Goal: Participate in discussion: Engage in conversation with other users on a specific topic

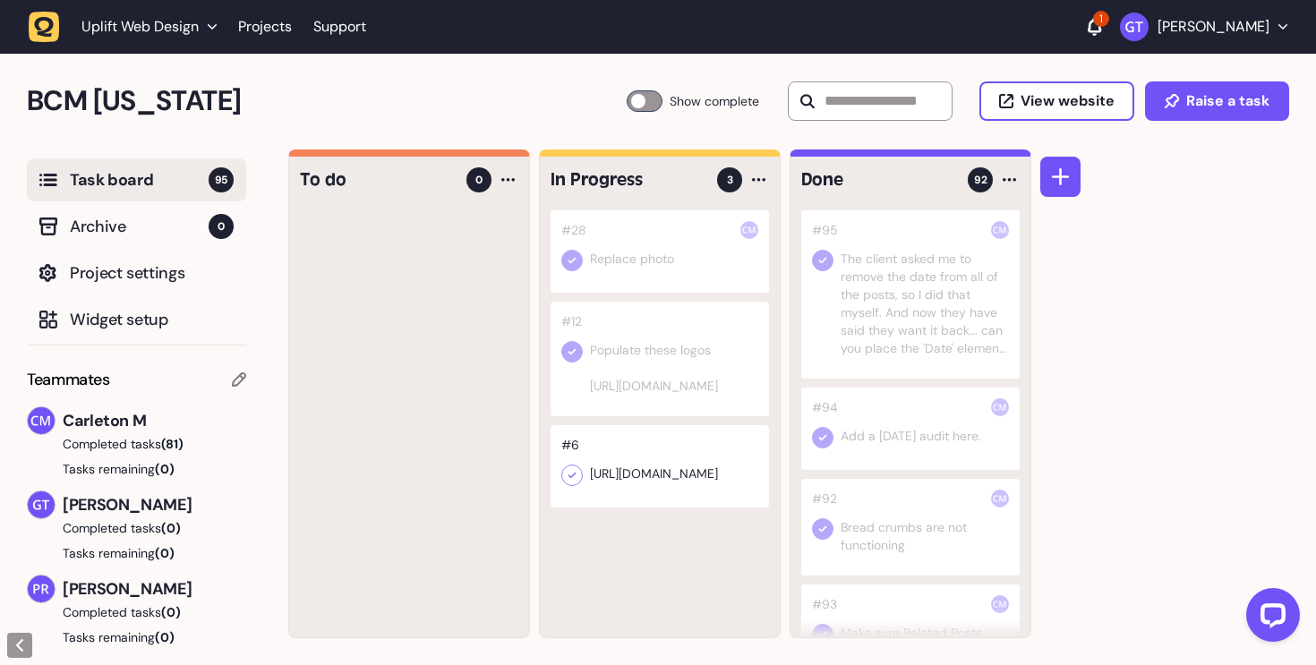
click at [906, 447] on div at bounding box center [910, 429] width 218 height 82
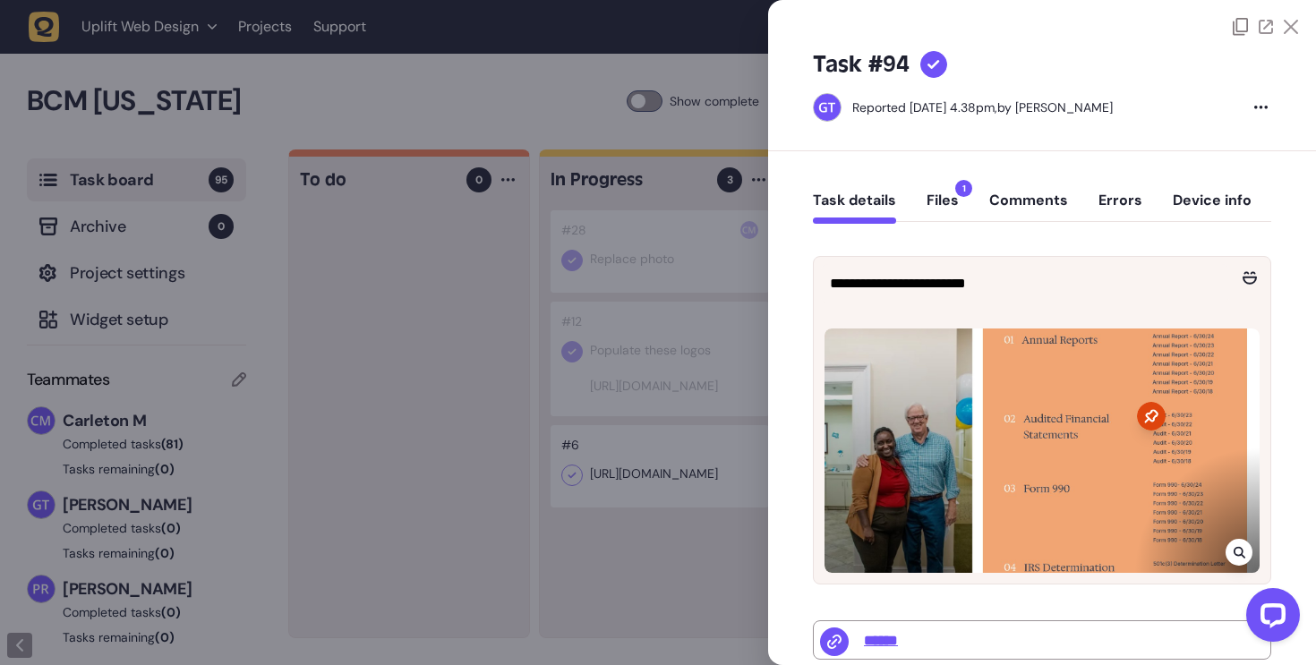
click at [945, 197] on button "Files 1" at bounding box center [943, 208] width 32 height 32
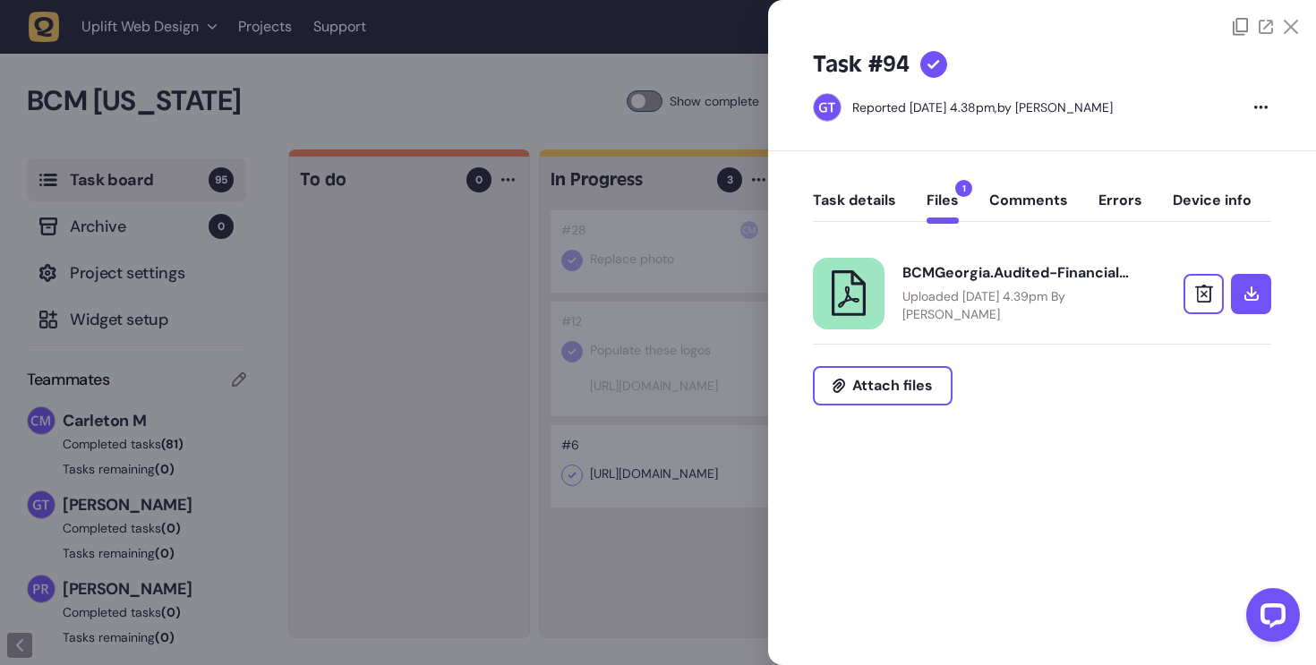
click at [1017, 211] on button "Comments" at bounding box center [1028, 208] width 79 height 32
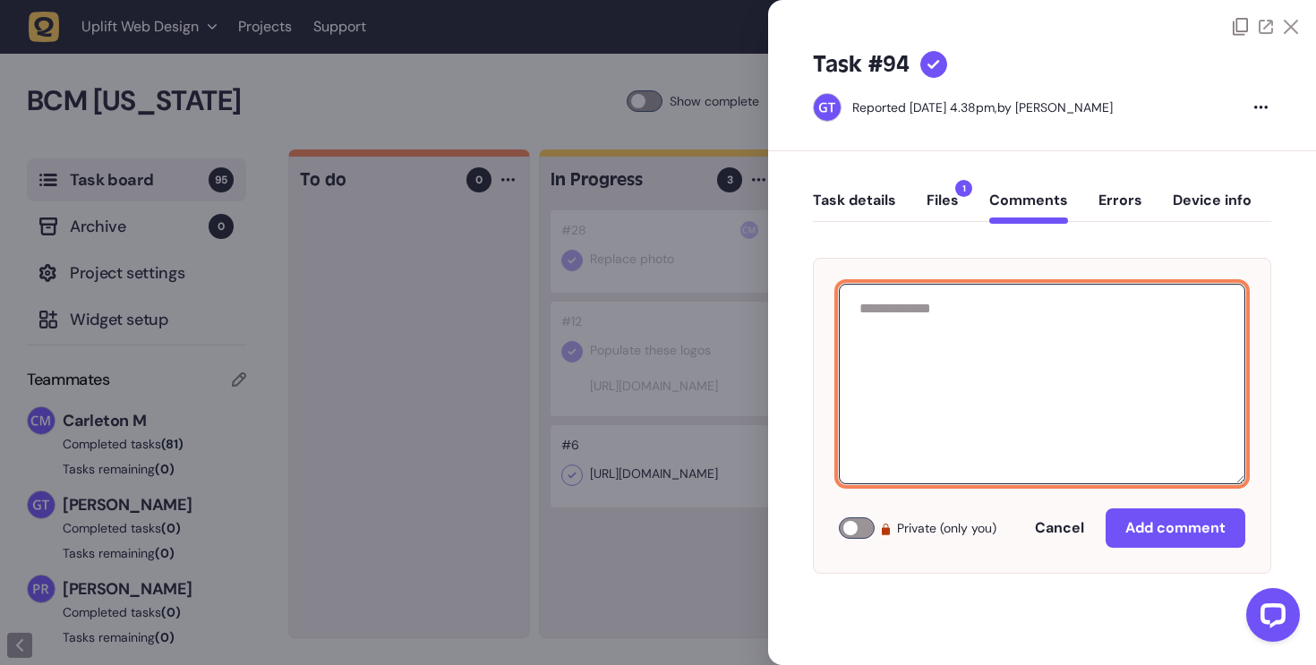
click at [964, 382] on textarea at bounding box center [1042, 384] width 406 height 201
type textarea "**********"
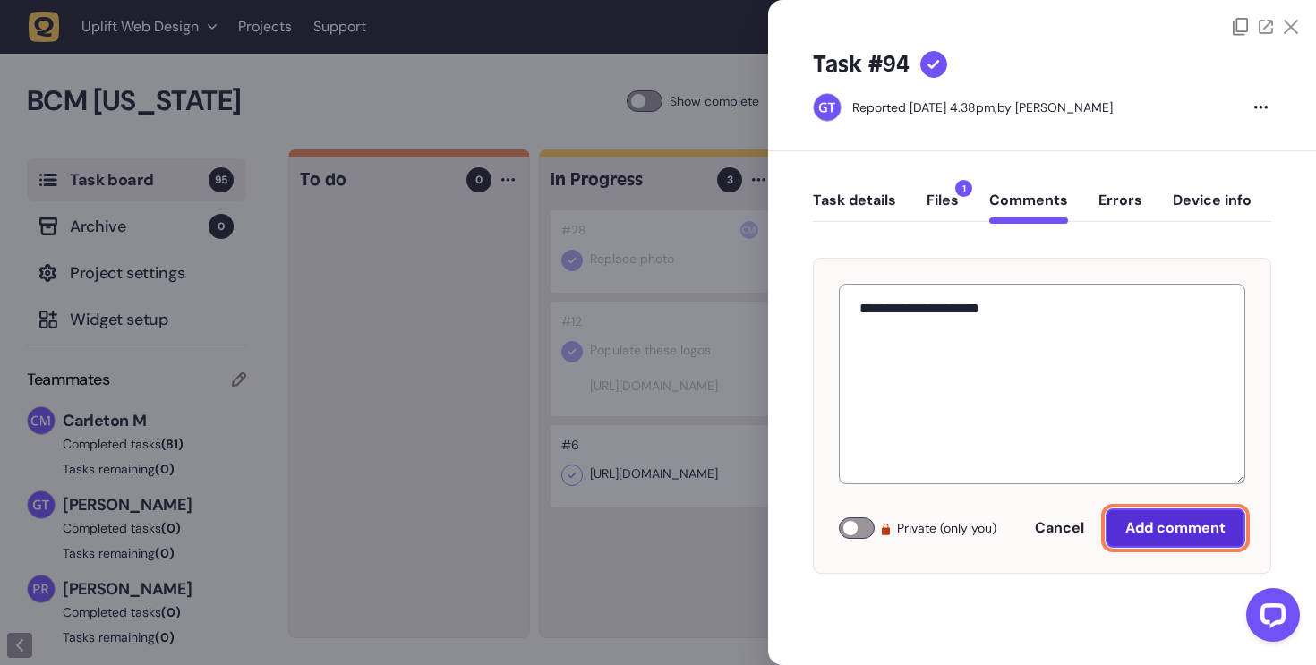
click at [1191, 529] on span "Add comment" at bounding box center [1175, 527] width 100 height 19
